Goal: Task Accomplishment & Management: Use online tool/utility

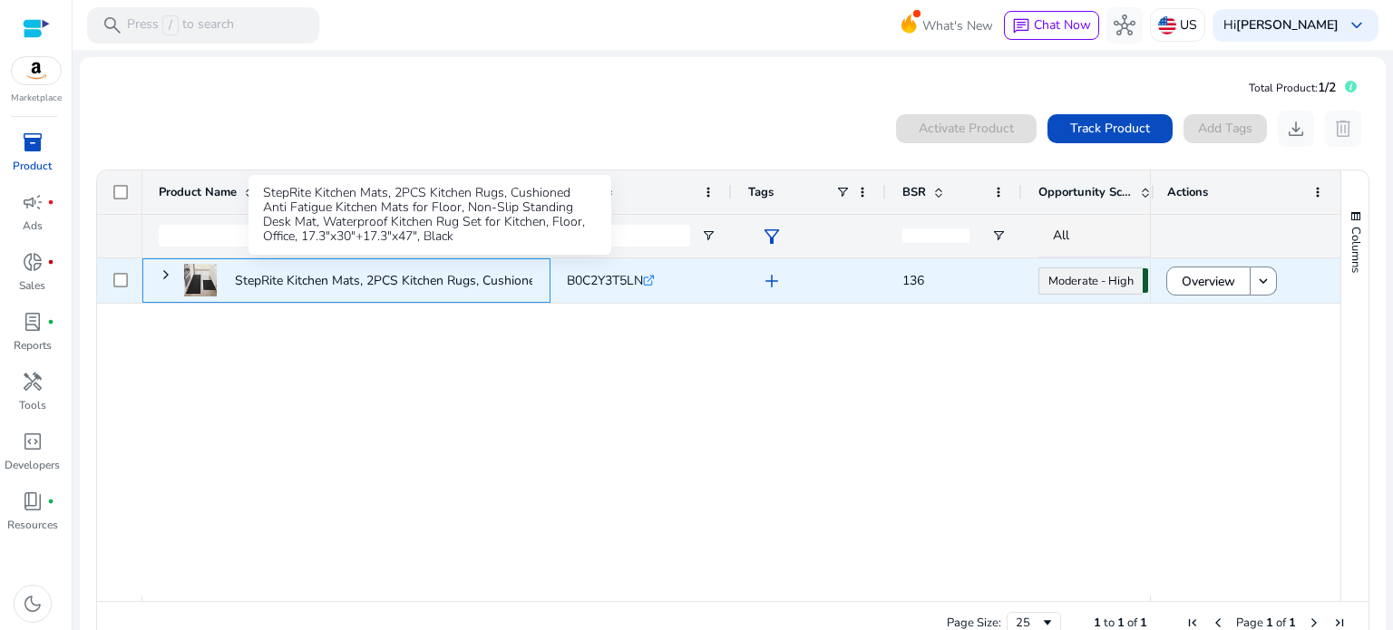
click at [440, 273] on p "StepRite Kitchen Mats, 2PCS Kitchen Rugs, Cushioned Anti Fatigue..." at bounding box center [429, 280] width 388 height 37
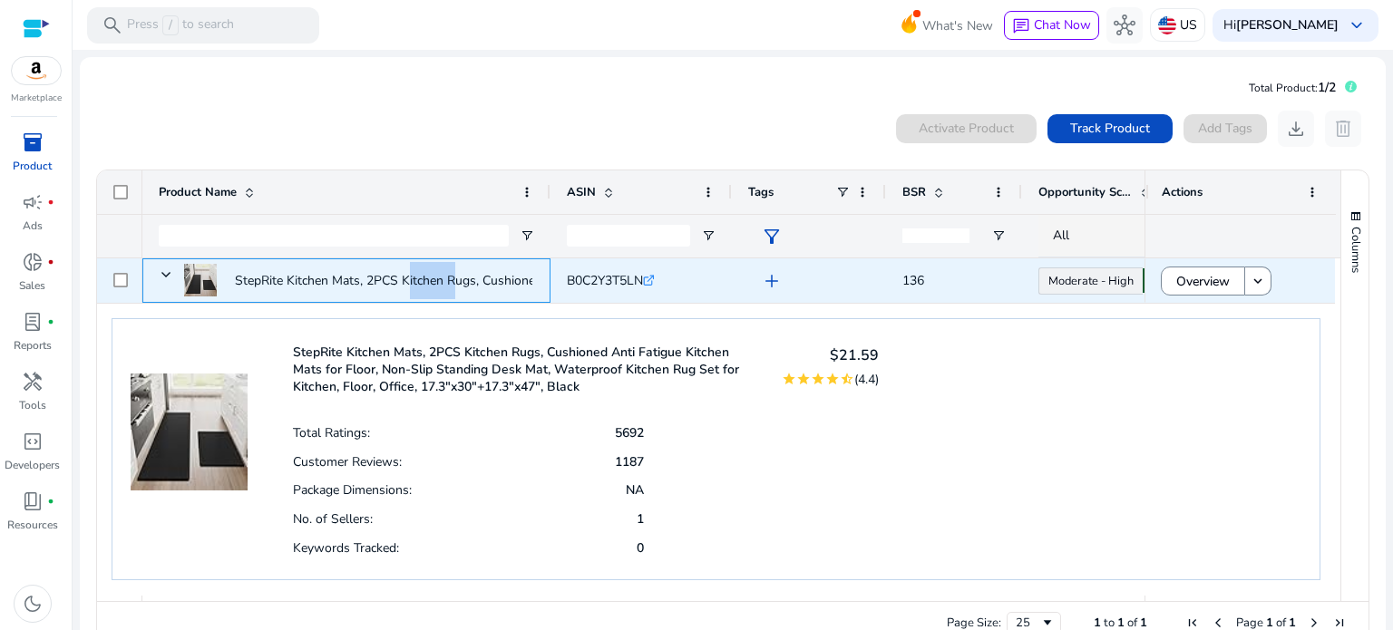
click at [440, 273] on p "StepRite Kitchen Mats, 2PCS Kitchen Rugs, Cushioned Anti Fatigue..." at bounding box center [429, 280] width 388 height 37
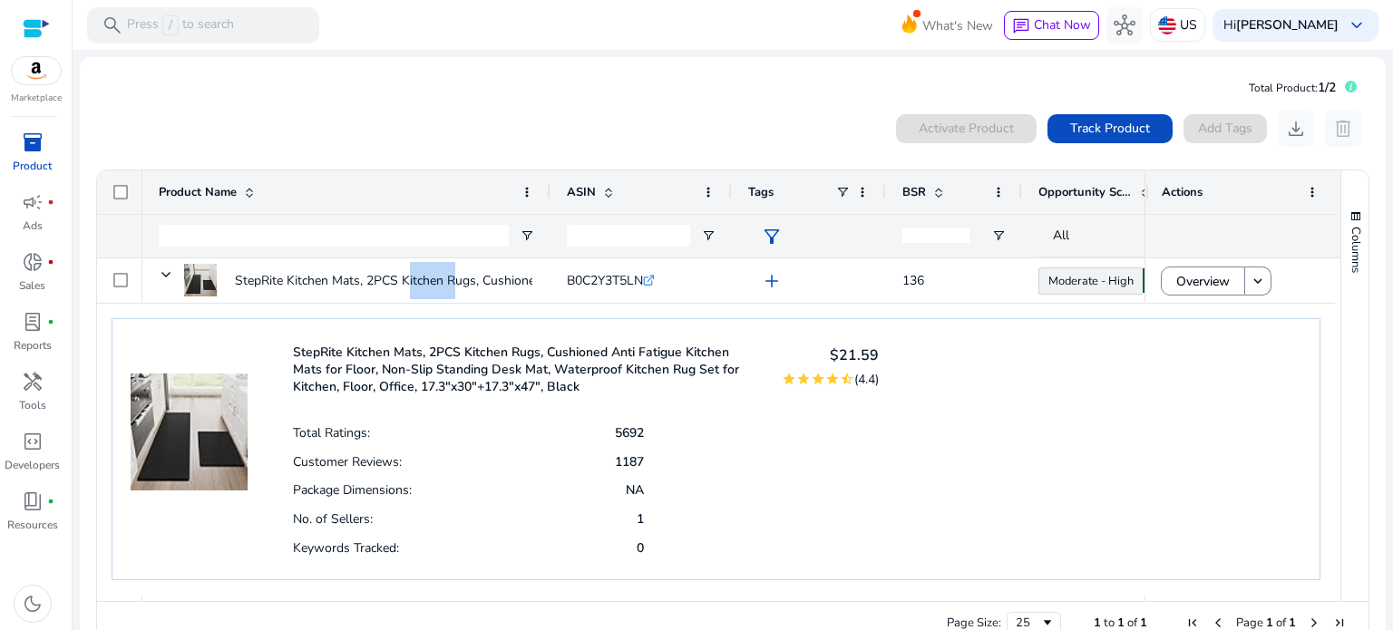
drag, startPoint x: 1333, startPoint y: 292, endPoint x: 1330, endPoint y: 316, distance: 24.6
click at [1330, 316] on div "Product Name ASIN Tags" at bounding box center [732, 385] width 1271 height 431
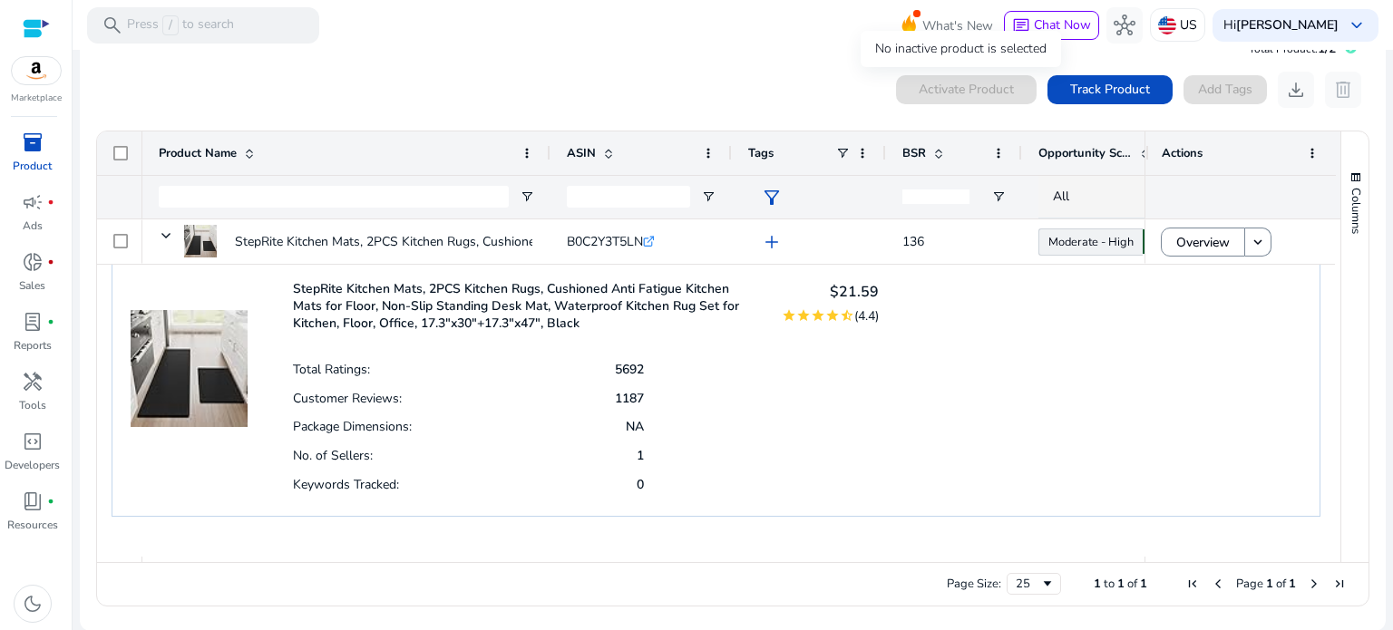
click at [986, 86] on div "Activate Product" at bounding box center [966, 89] width 141 height 29
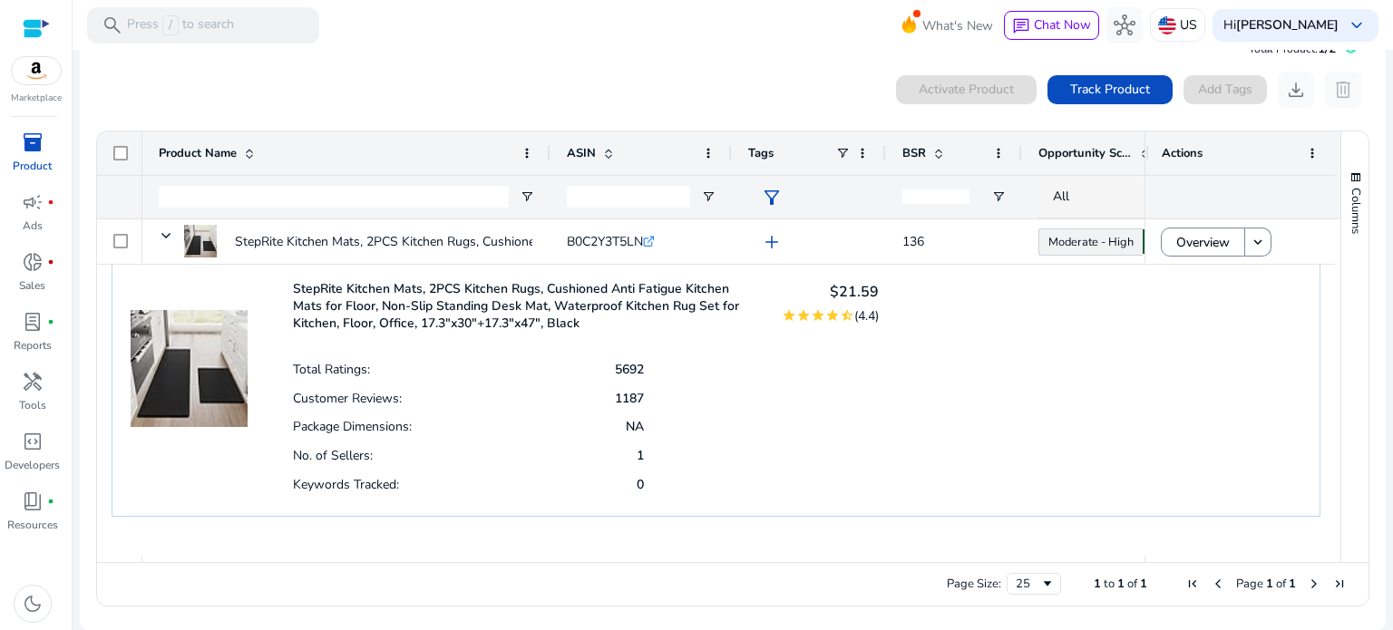
click at [986, 86] on div "Activate Product" at bounding box center [966, 89] width 141 height 29
